Goal: Information Seeking & Learning: Learn about a topic

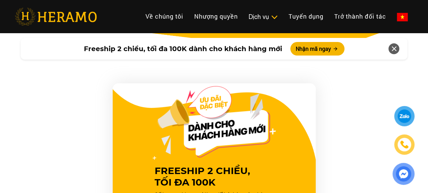
scroll to position [304, 0]
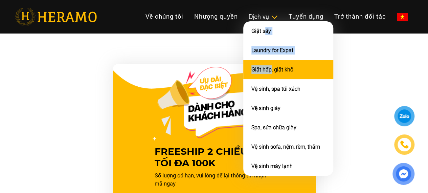
drag, startPoint x: 204, startPoint y: 39, endPoint x: 211, endPoint y: 76, distance: 37.2
click at [243, 76] on ul "Giặt sấy Laundry for Expat Giặt hấp, giặt khô Vệ sinh, spa túi xách Vệ sinh già…" at bounding box center [288, 98] width 90 height 154
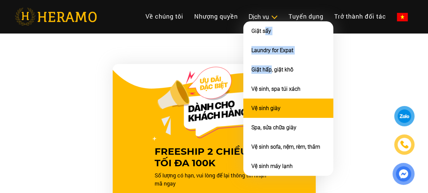
click at [251, 111] on link "Vệ sinh giày" at bounding box center [265, 108] width 29 height 6
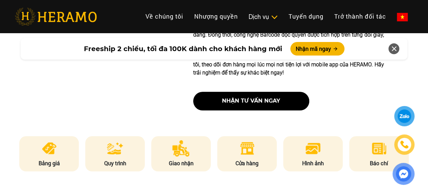
scroll to position [135, 0]
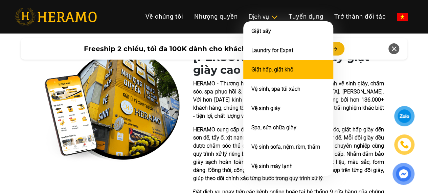
click at [251, 73] on link "Giặt hấp, giặt khô" at bounding box center [272, 69] width 42 height 6
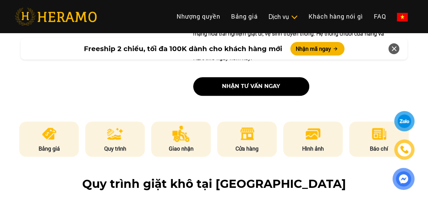
scroll to position [304, 0]
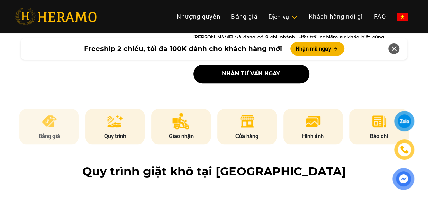
click at [66, 111] on li "Bảng giá" at bounding box center [49, 126] width 60 height 35
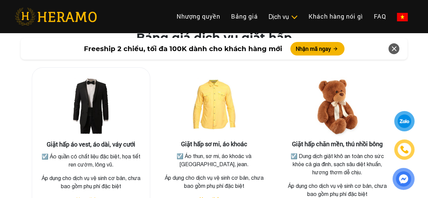
scroll to position [1280, 0]
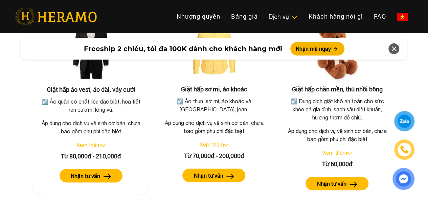
click at [98, 142] on link "Xem thêm" at bounding box center [88, 145] width 24 height 6
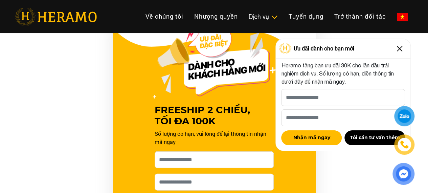
scroll to position [642, 0]
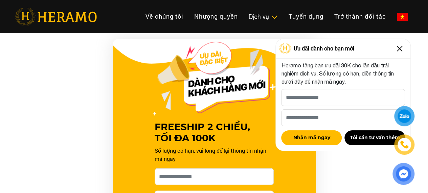
click at [400, 47] on img at bounding box center [399, 48] width 11 height 11
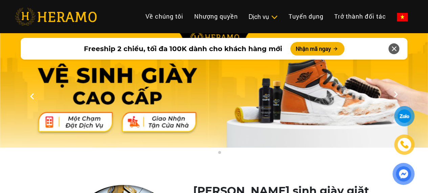
scroll to position [0, 0]
